Goal: Task Accomplishment & Management: Manage account settings

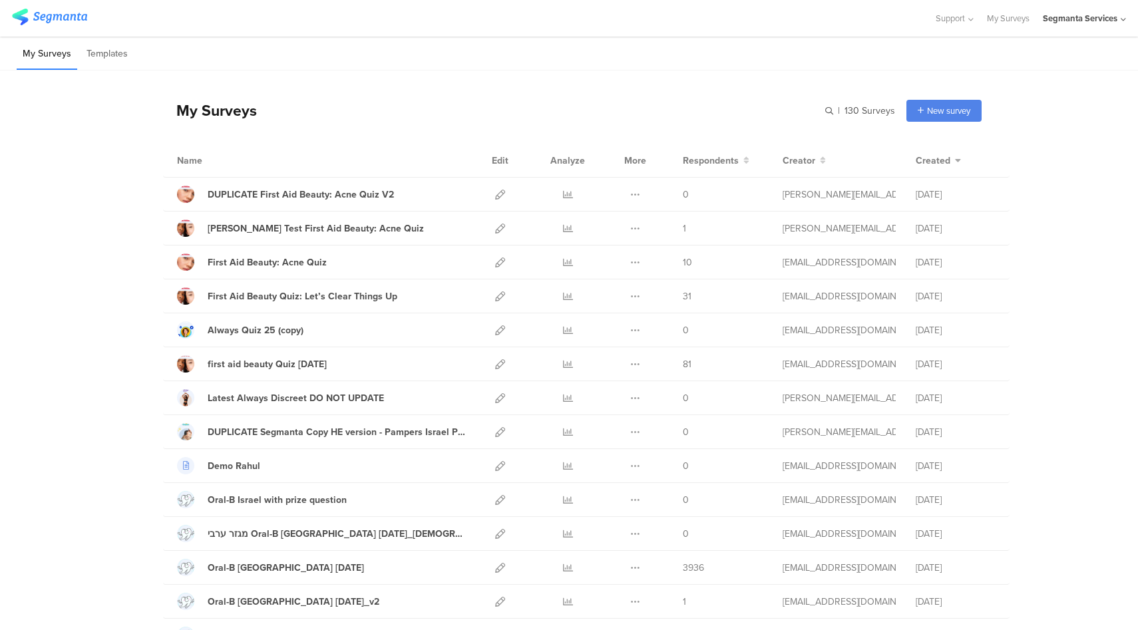
click at [1100, 21] on div "Segmanta Services" at bounding box center [1080, 18] width 75 height 13
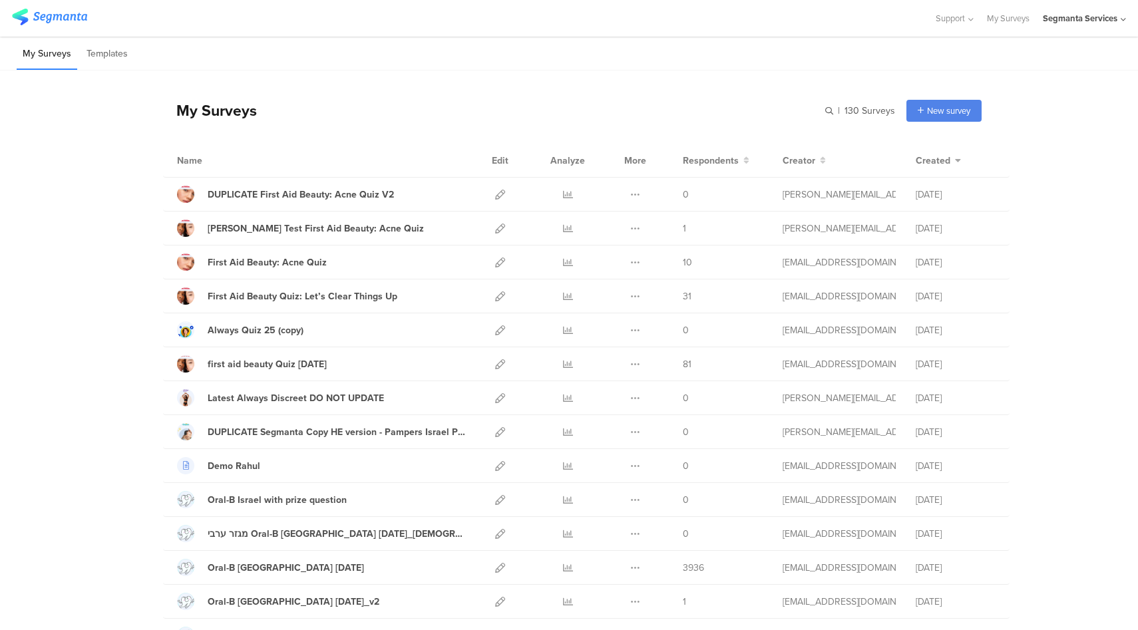
click at [1099, 19] on div "Segmanta Services" at bounding box center [1080, 18] width 75 height 13
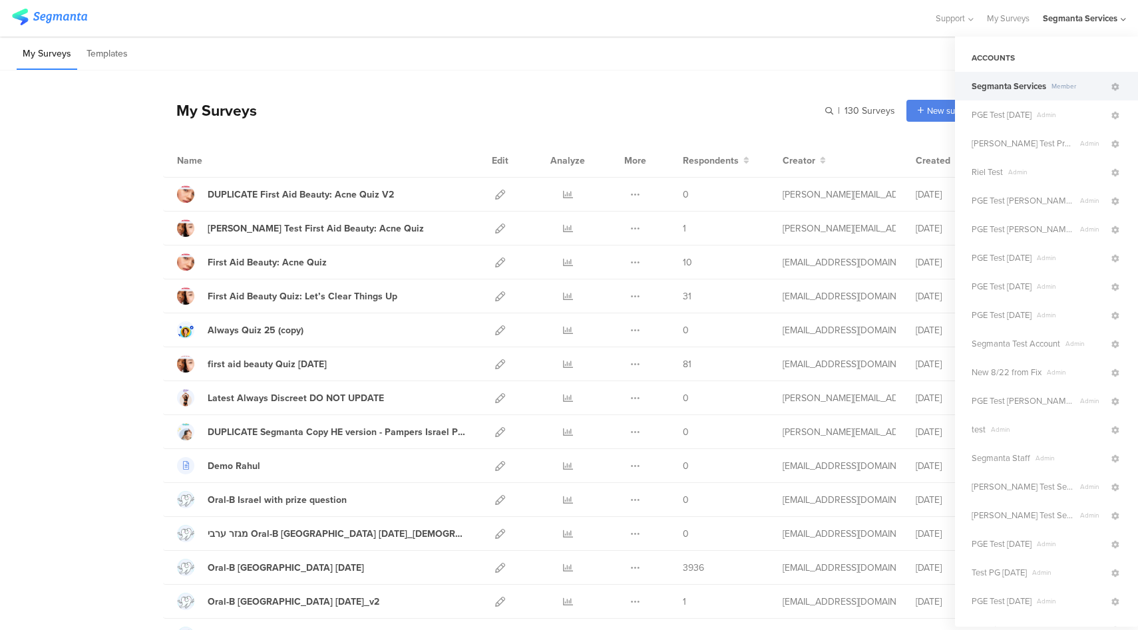
click at [515, 69] on div "My Surveys Templates" at bounding box center [569, 54] width 1138 height 34
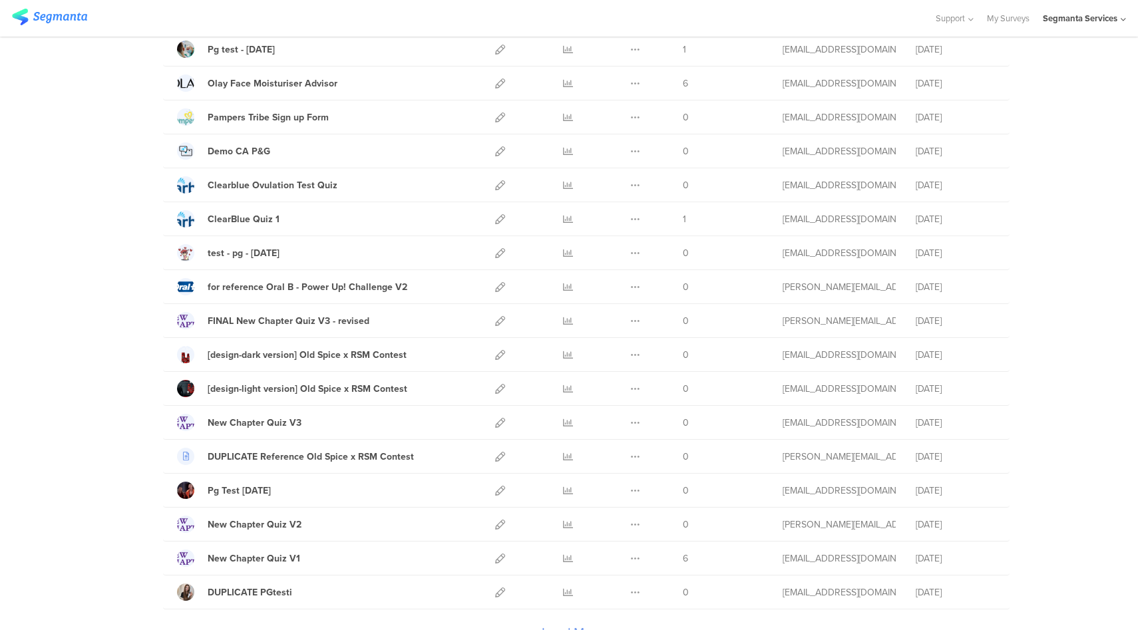
scroll to position [1307, 0]
